Goal: Information Seeking & Learning: Learn about a topic

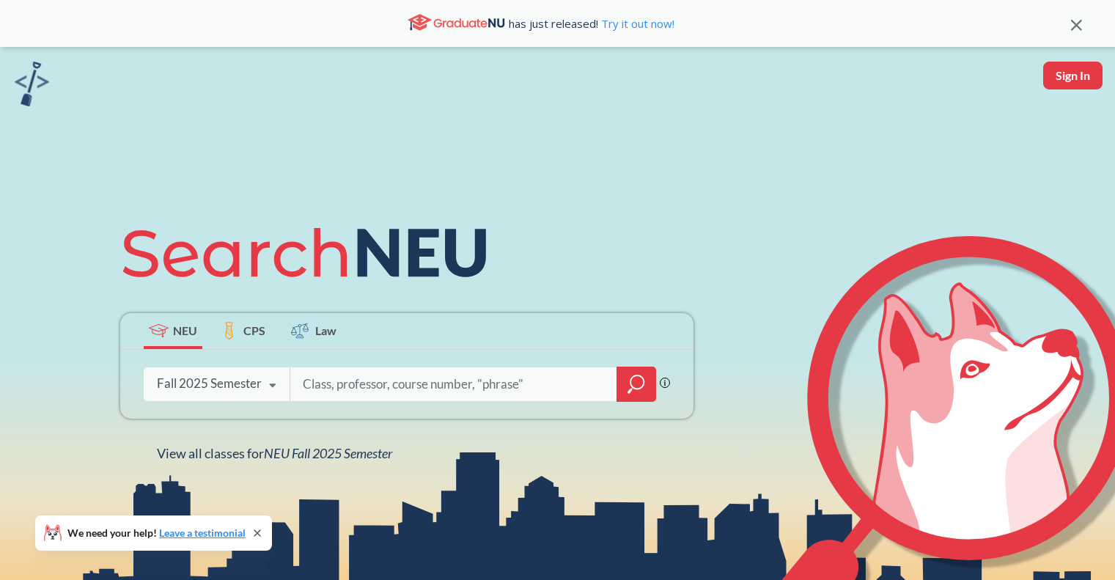
click at [404, 383] on input "search" at bounding box center [453, 384] width 305 height 31
click at [644, 386] on div at bounding box center [637, 384] width 40 height 35
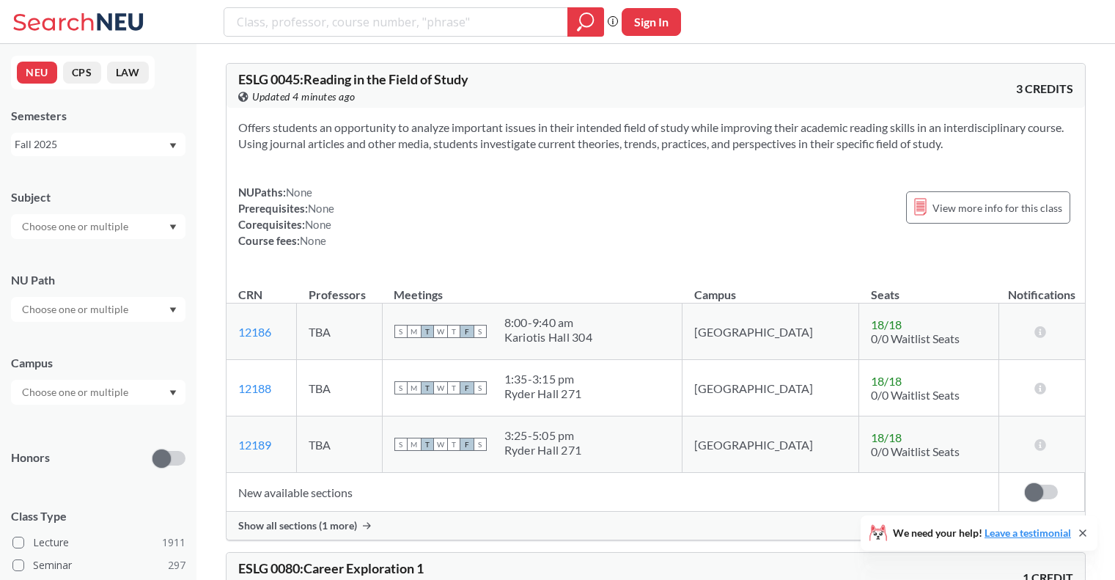
click at [159, 240] on div "Subject NU Path Campus Honors Class Type Lecture 1911 Seminar 297 Individual In…" at bounding box center [98, 506] width 174 height 665
click at [166, 230] on div at bounding box center [98, 226] width 174 height 25
click at [106, 274] on p "Computer Science" at bounding box center [102, 267] width 166 height 15
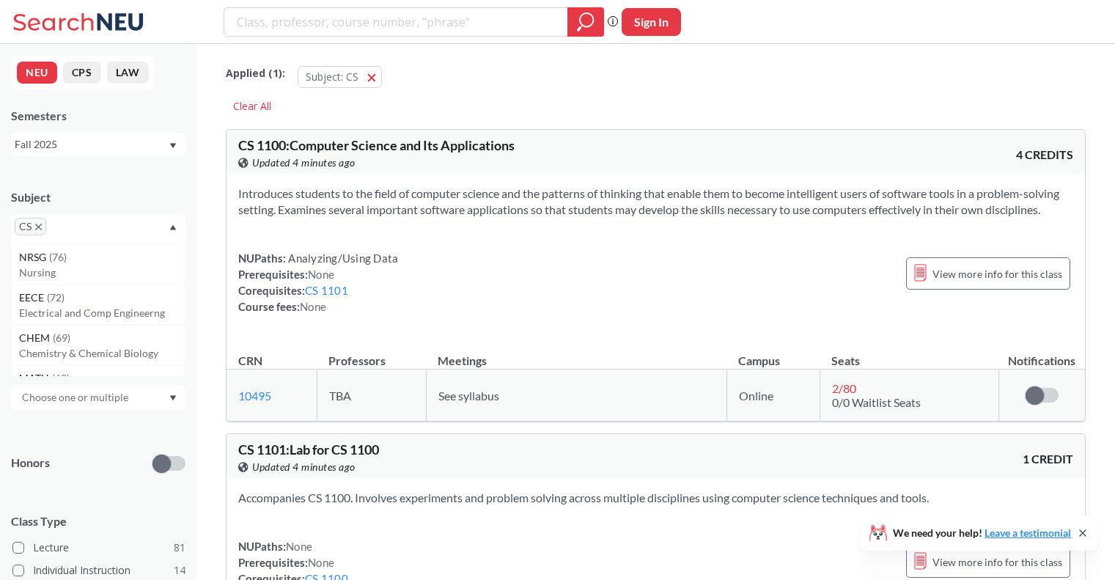
click at [130, 400] on input "text" at bounding box center [76, 398] width 123 height 18
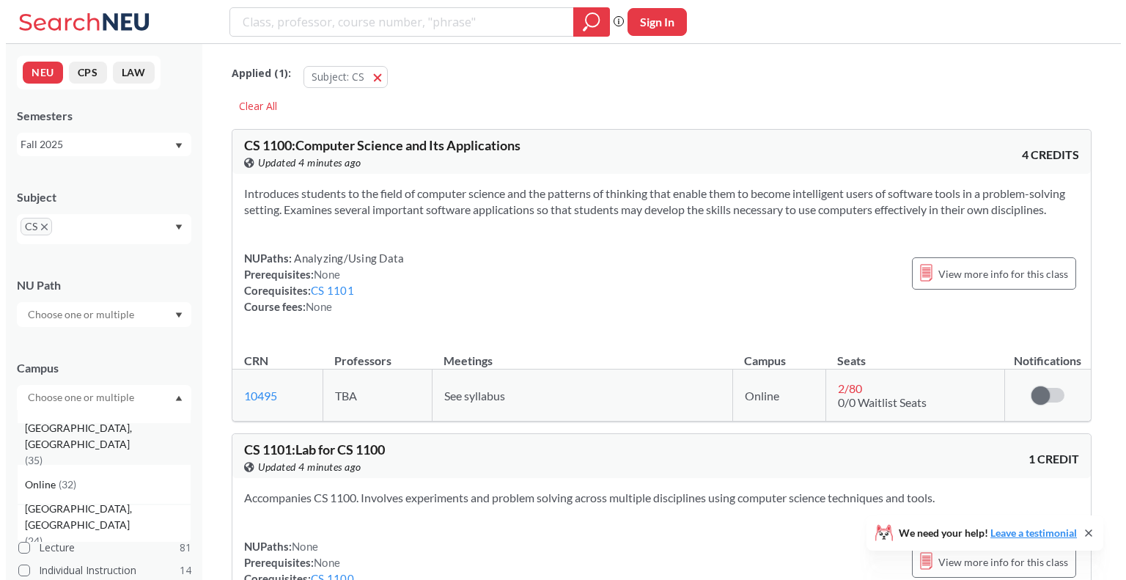
scroll to position [73, 0]
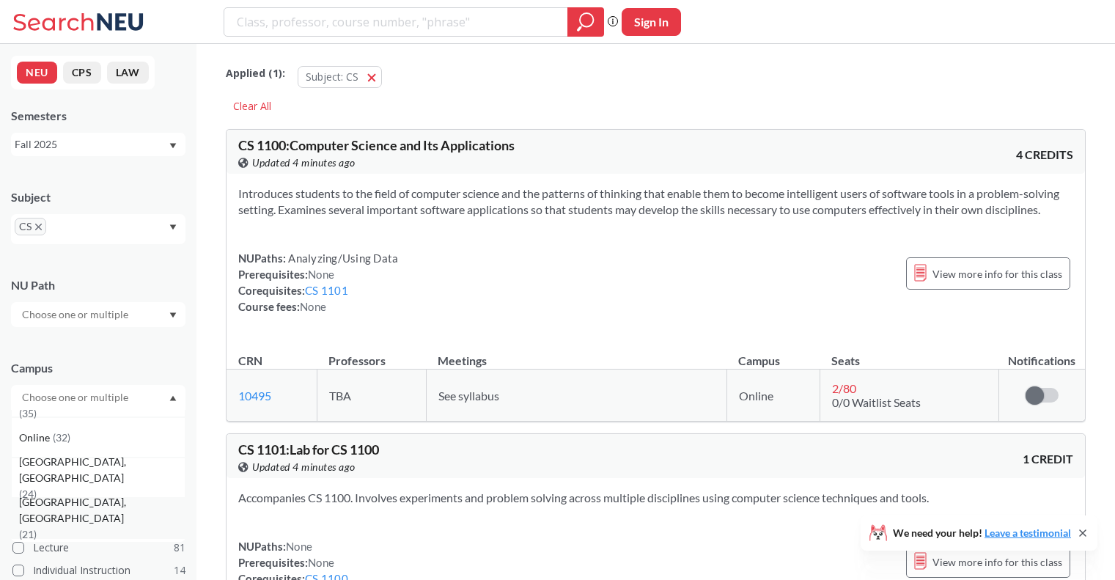
click at [37, 528] on span "( 21 )" at bounding box center [28, 534] width 18 height 12
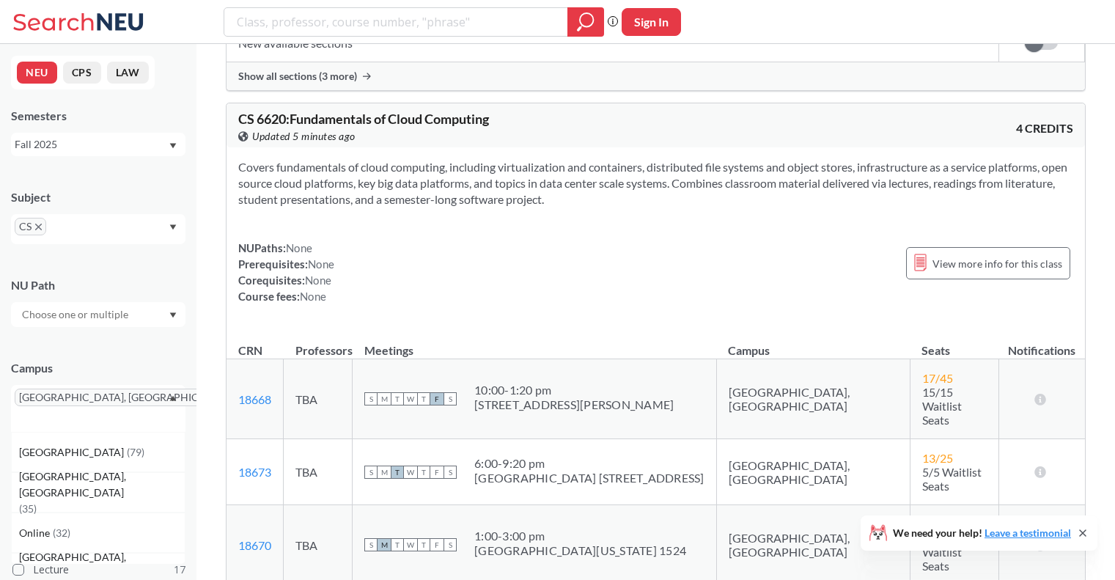
scroll to position [9769, 0]
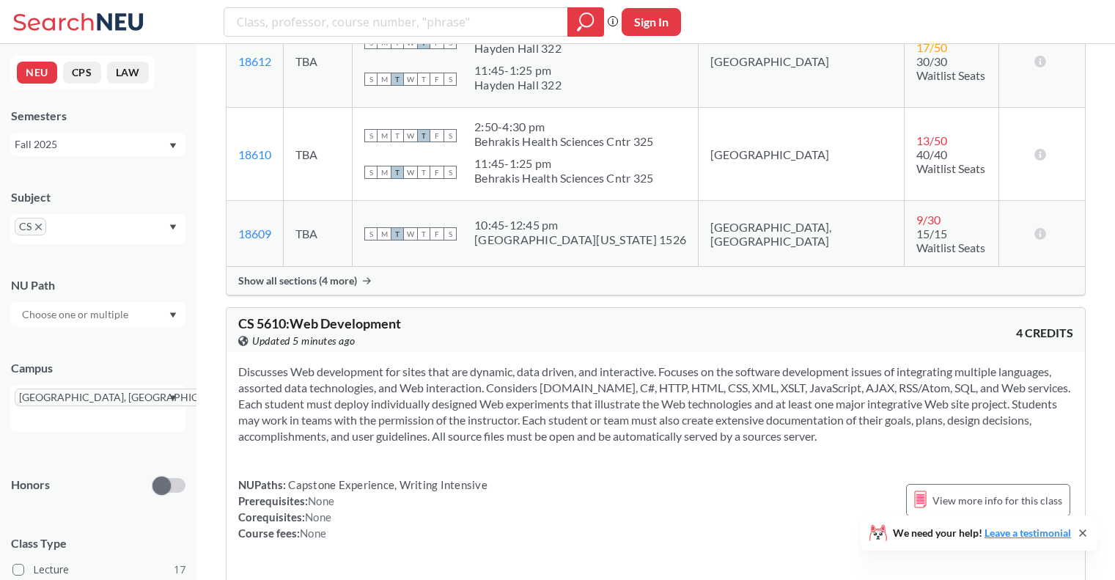
scroll to position [7933, 0]
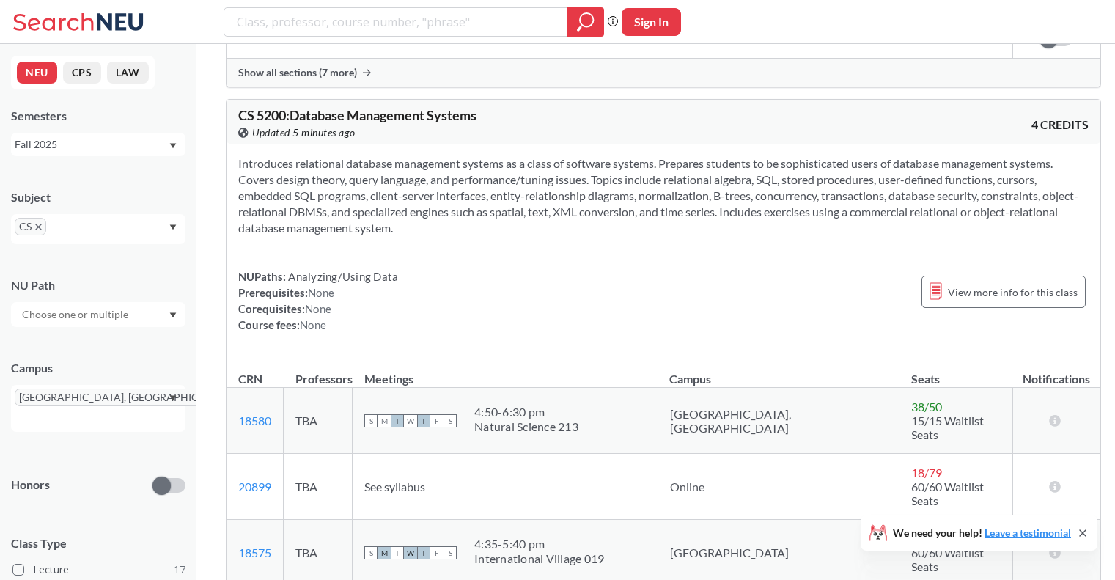
scroll to position [5509, 0]
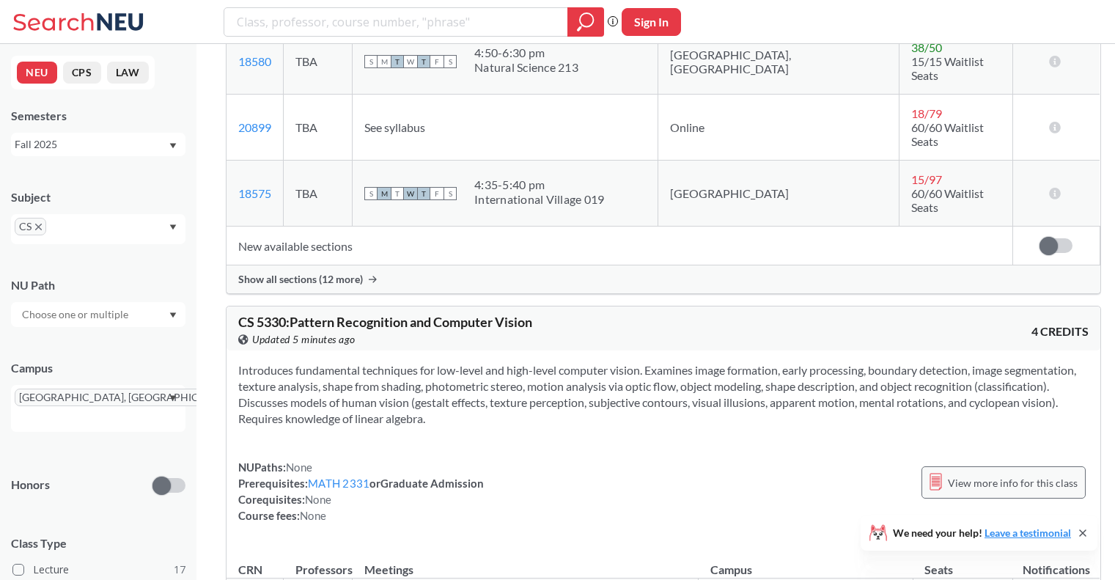
click at [921, 466] on div "View more info for this class" at bounding box center [1003, 482] width 164 height 32
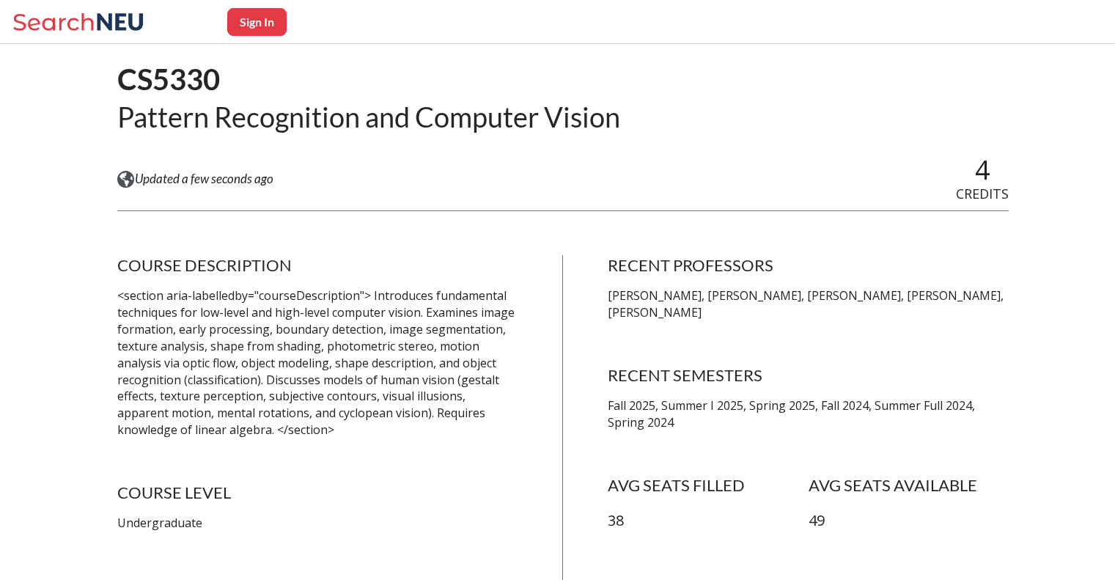
drag, startPoint x: 121, startPoint y: 81, endPoint x: 226, endPoint y: 65, distance: 106.1
click at [226, 65] on h1 "CS5330" at bounding box center [368, 79] width 503 height 37
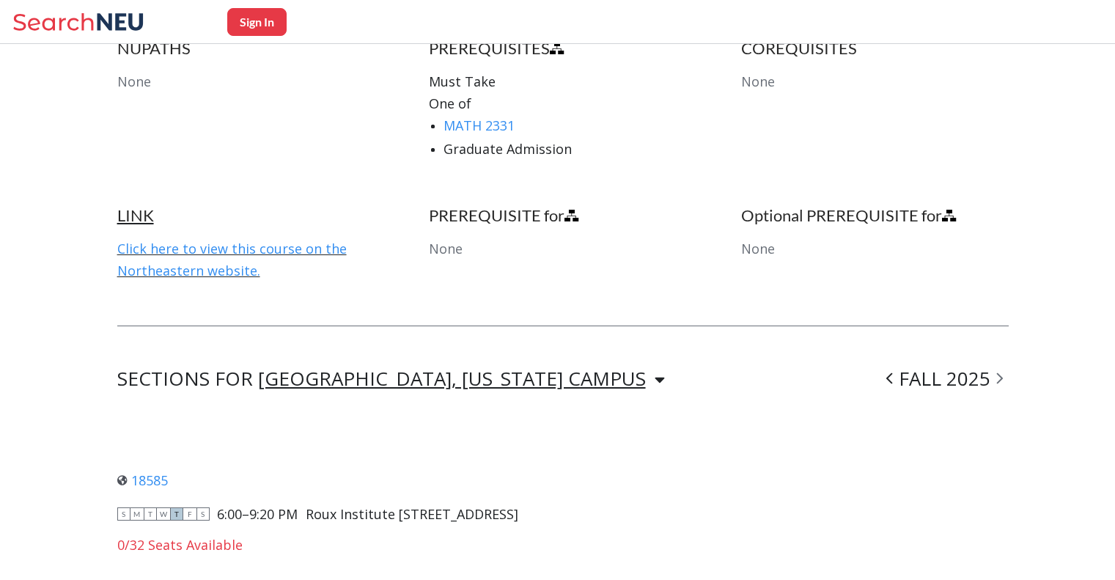
scroll to position [954, 0]
